Goal: Use online tool/utility: Utilize a website feature to perform a specific function

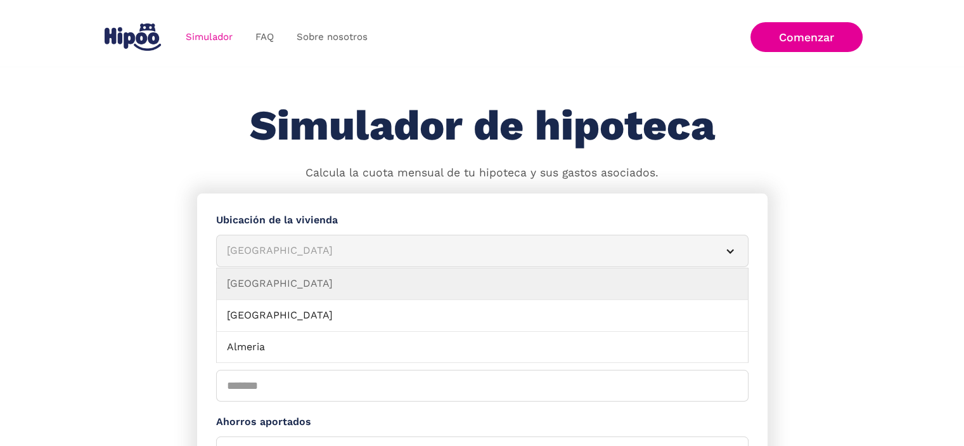
scroll to position [127, 0]
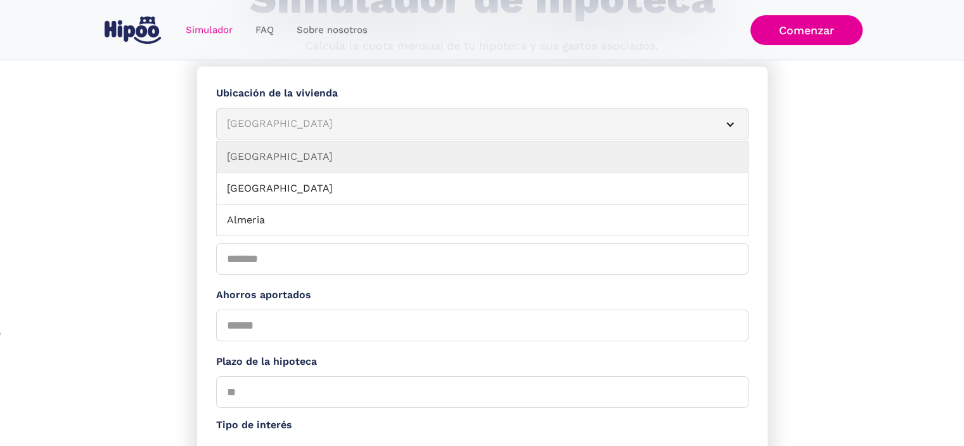
click at [269, 132] on article "[GEOGRAPHIC_DATA]" at bounding box center [482, 124] width 533 height 32
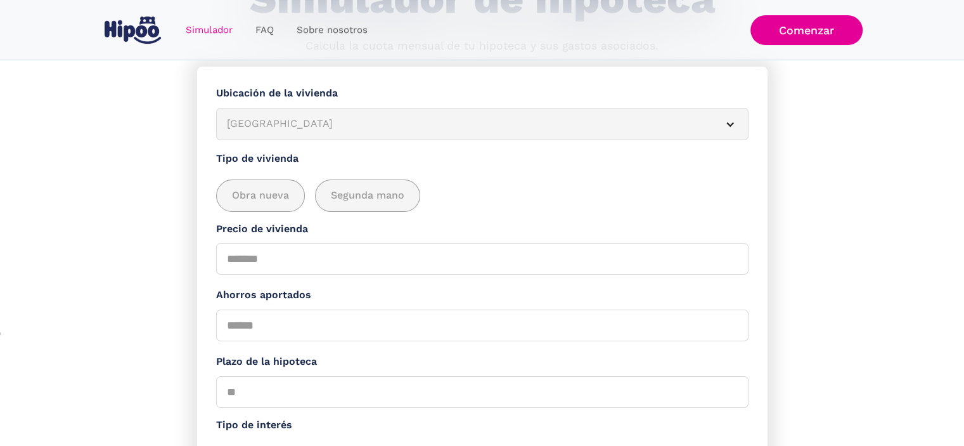
click at [269, 132] on article "[GEOGRAPHIC_DATA]" at bounding box center [482, 124] width 533 height 32
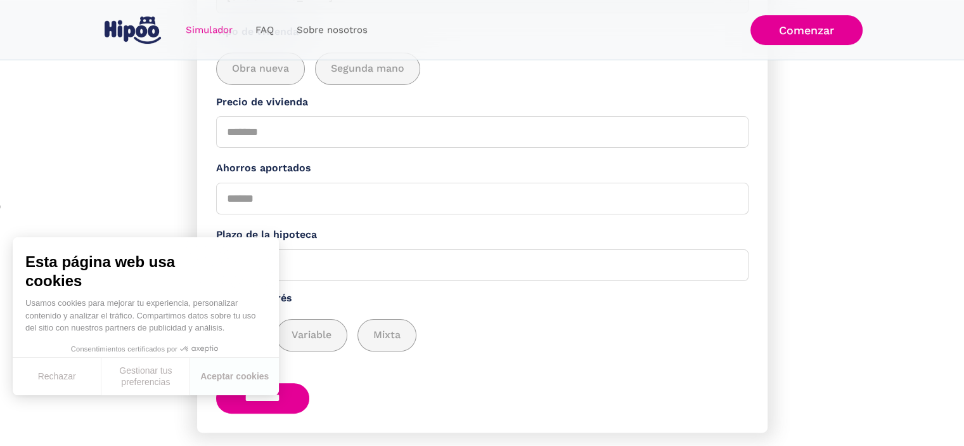
scroll to position [63, 0]
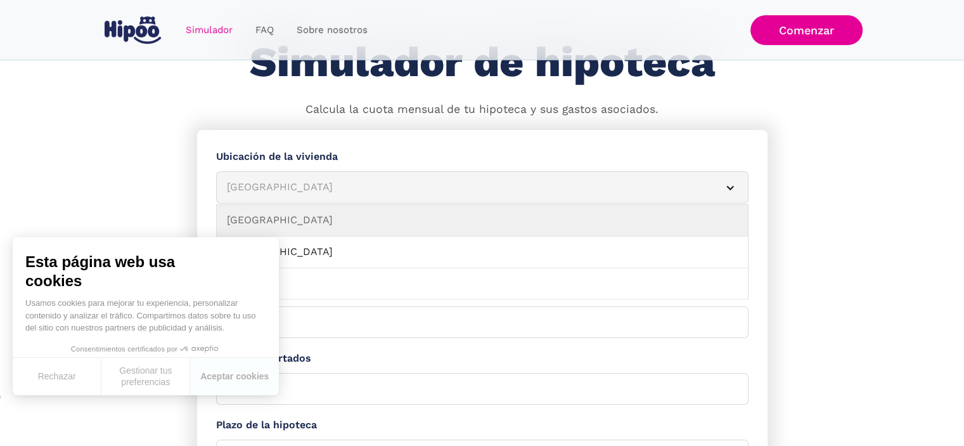
click at [269, 180] on div "[GEOGRAPHIC_DATA]" at bounding box center [467, 187] width 481 height 16
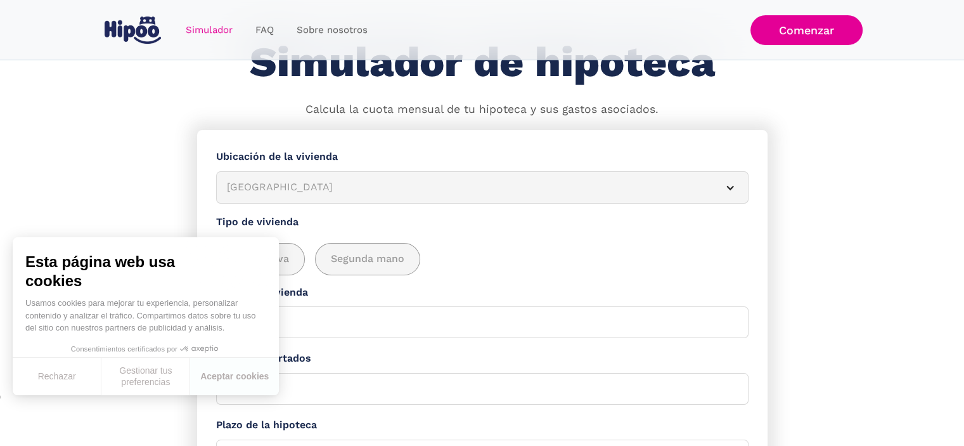
click at [268, 183] on div "[GEOGRAPHIC_DATA]" at bounding box center [467, 187] width 481 height 16
click at [215, 381] on button "Aceptar cookies" at bounding box center [234, 376] width 89 height 37
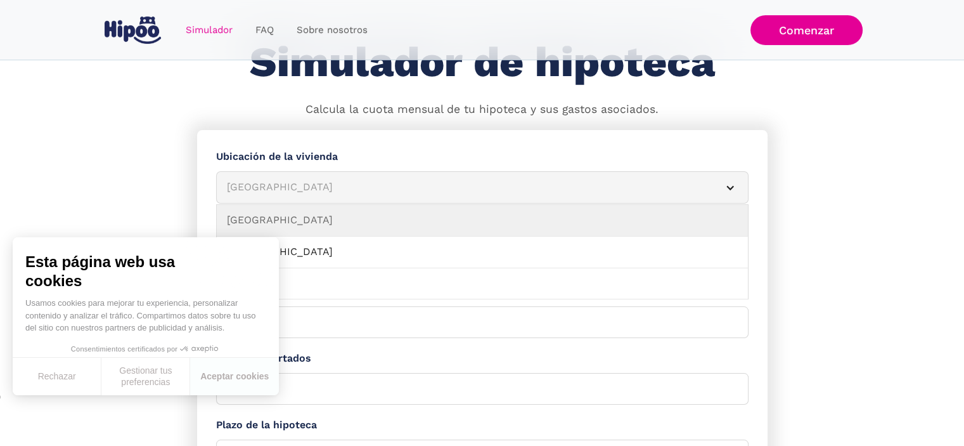
click at [269, 192] on div "[GEOGRAPHIC_DATA]" at bounding box center [467, 187] width 481 height 16
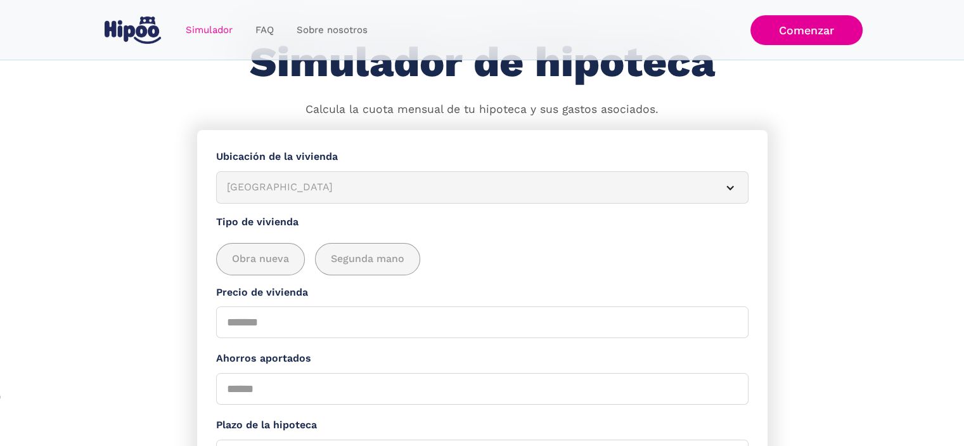
click at [269, 192] on div "[GEOGRAPHIC_DATA]" at bounding box center [467, 187] width 481 height 16
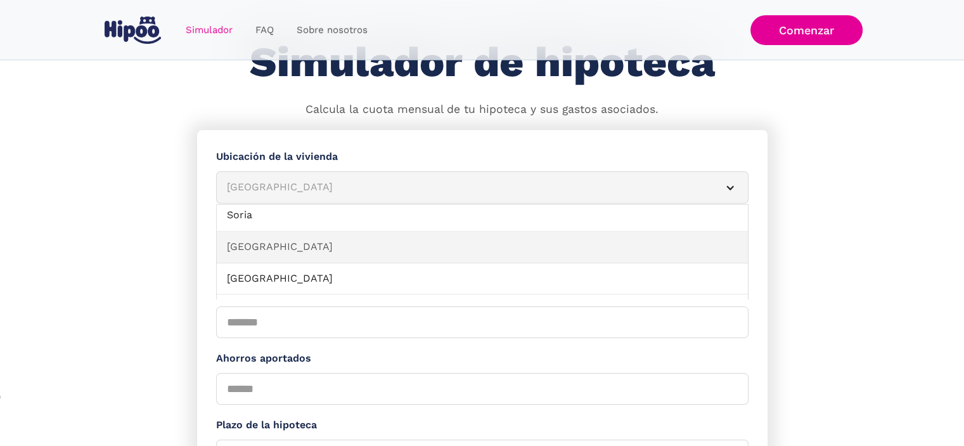
scroll to position [1331, 0]
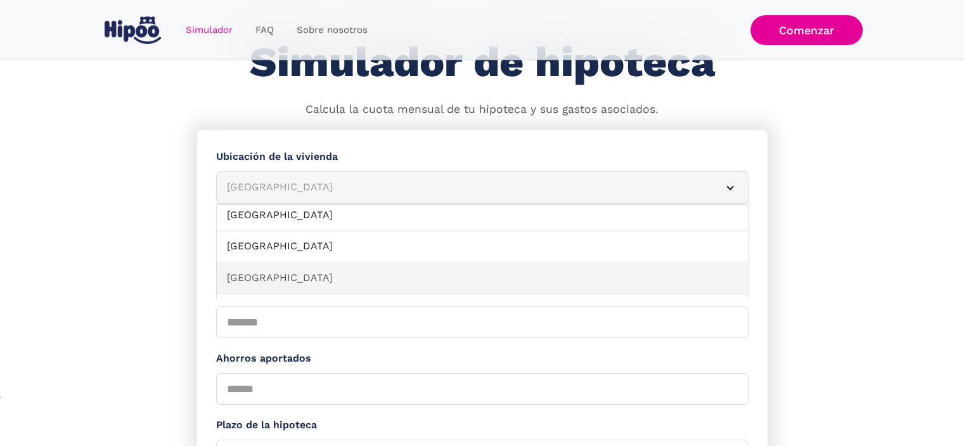
click at [262, 267] on link "[GEOGRAPHIC_DATA]" at bounding box center [482, 278] width 531 height 32
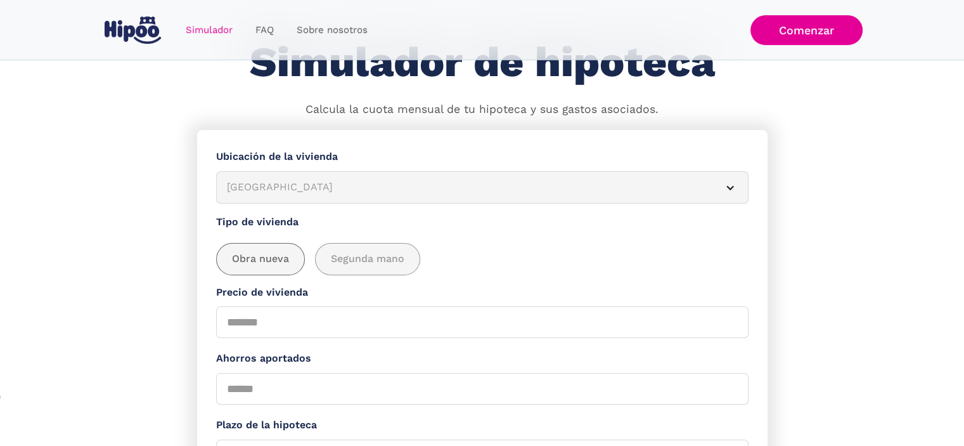
click at [281, 256] on span "Obra nueva" at bounding box center [260, 259] width 57 height 16
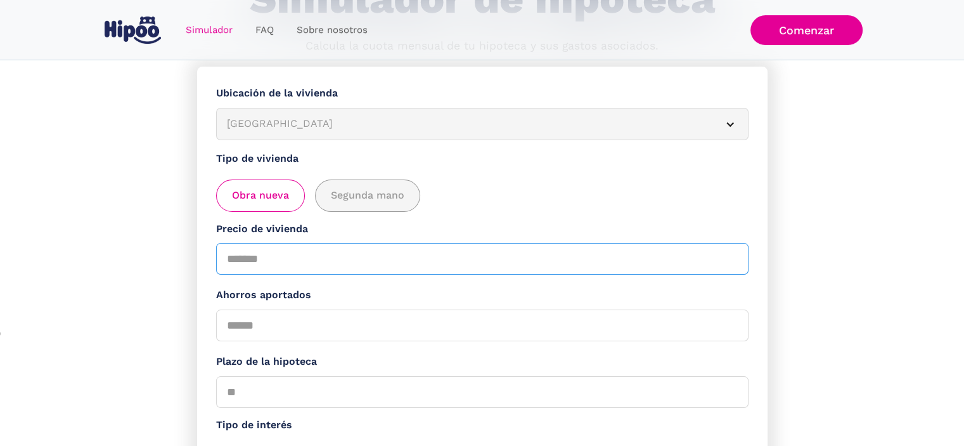
click at [278, 262] on input "Precio de vivienda" at bounding box center [482, 259] width 533 height 32
type input "******"
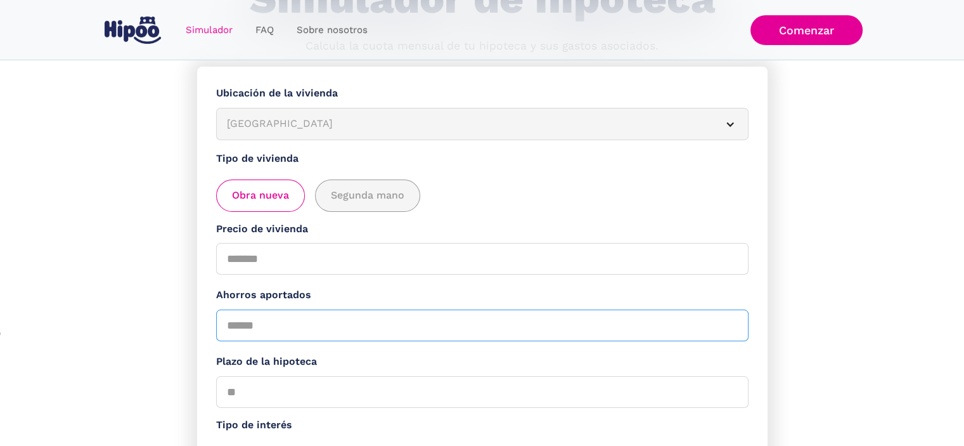
click at [251, 332] on input "Ahorros aportados" at bounding box center [482, 325] width 533 height 32
type input "*"
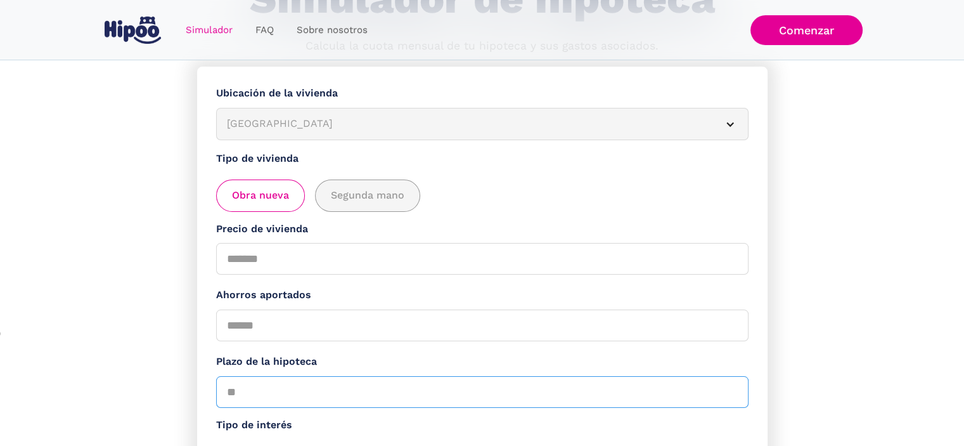
click at [253, 380] on input "Plazo de la hipoteca" at bounding box center [482, 392] width 533 height 32
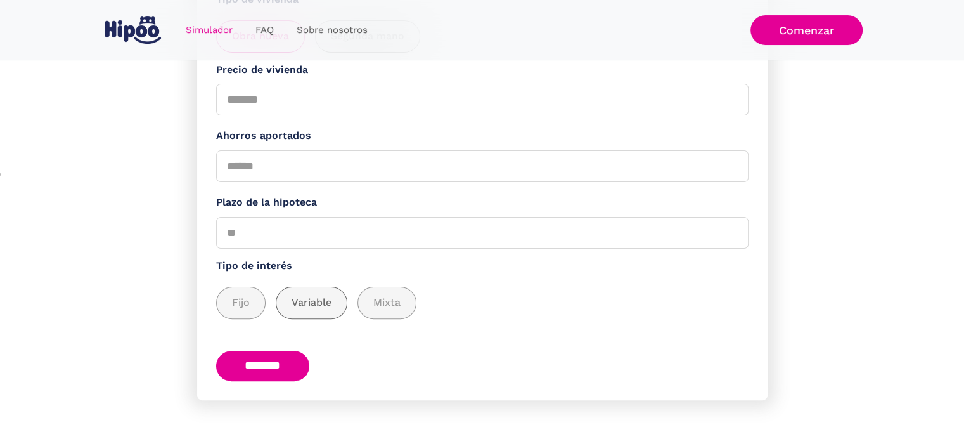
click at [323, 299] on span "Variable" at bounding box center [312, 303] width 40 height 16
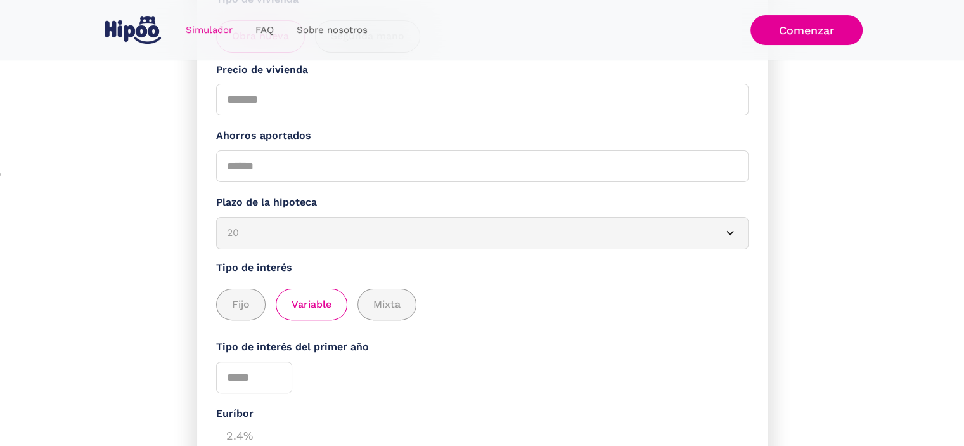
scroll to position [413, 0]
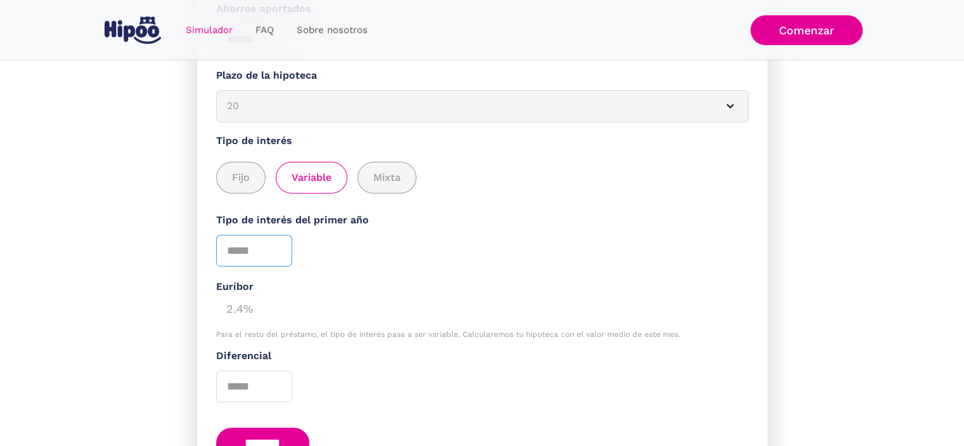
click at [270, 240] on input "Tipo de interés del primer año" at bounding box center [254, 251] width 76 height 32
type input "*"
click at [274, 244] on input "*" at bounding box center [254, 251] width 76 height 32
click at [232, 309] on div "2.4%" at bounding box center [482, 307] width 533 height 25
